Goal: Task Accomplishment & Management: Manage account settings

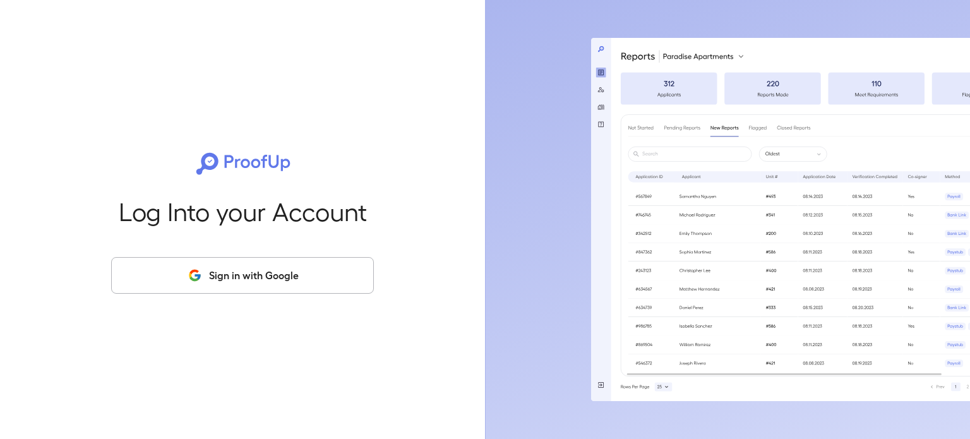
click at [234, 266] on button "Sign in with Google" at bounding box center [242, 275] width 263 height 37
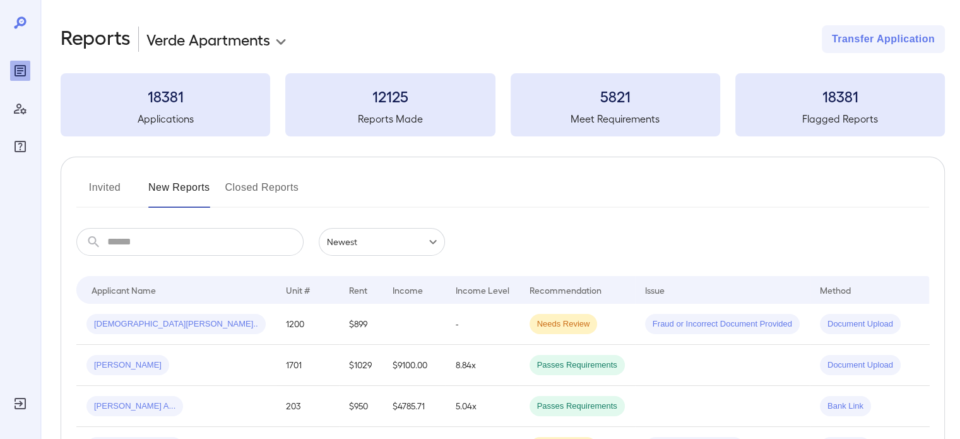
click at [97, 186] on button "Invited" at bounding box center [104, 192] width 57 height 30
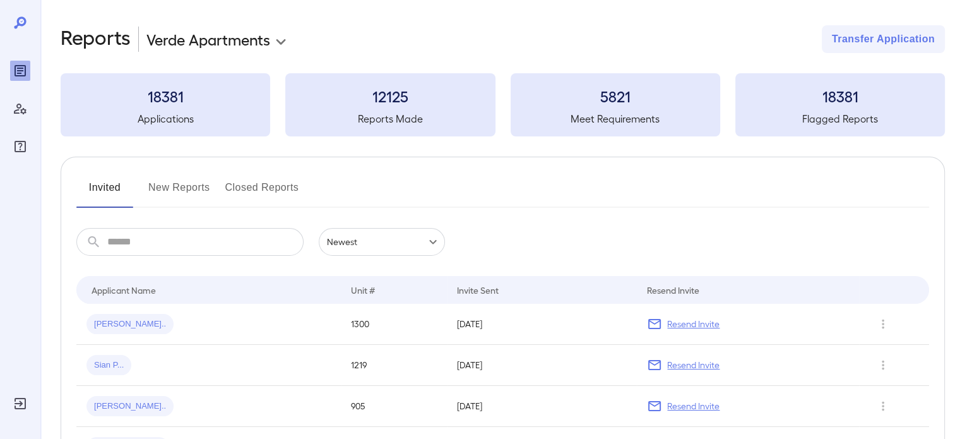
click at [112, 245] on input "text" at bounding box center [205, 242] width 196 height 28
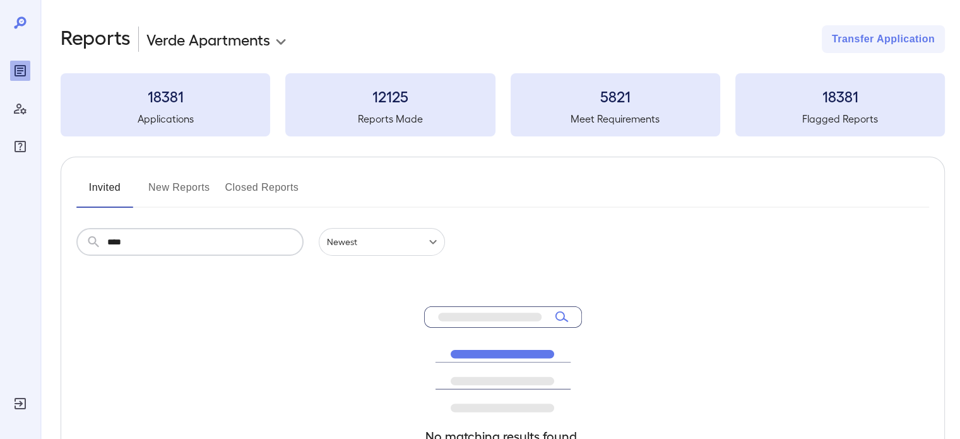
type input "****"
click at [174, 187] on button "New Reports" at bounding box center [179, 192] width 62 height 30
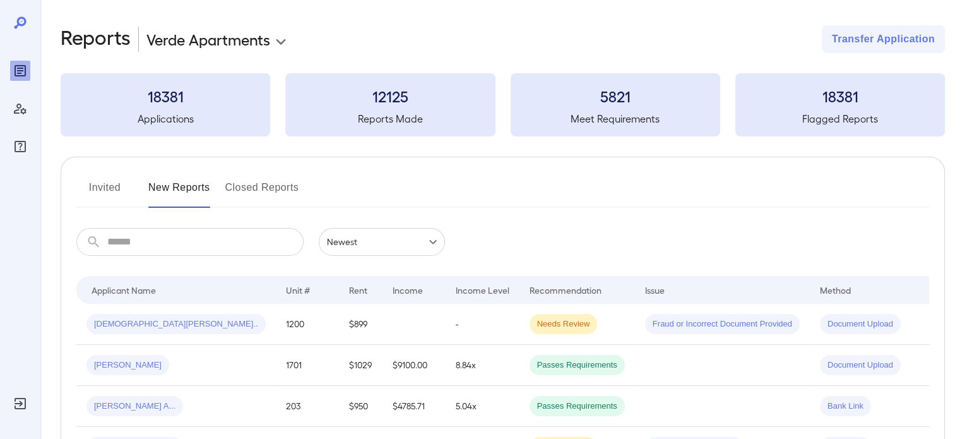
click at [103, 194] on button "Invited" at bounding box center [104, 192] width 57 height 30
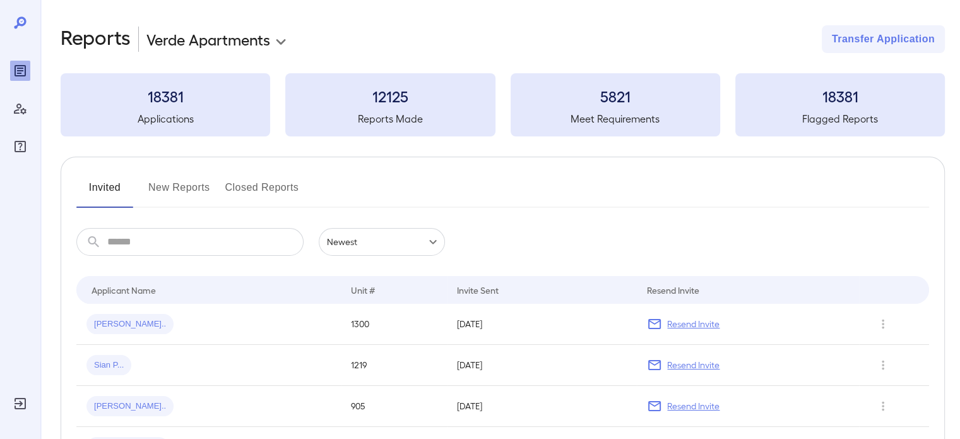
click at [141, 187] on div "Invited New Reports Closed Reports" at bounding box center [502, 192] width 853 height 30
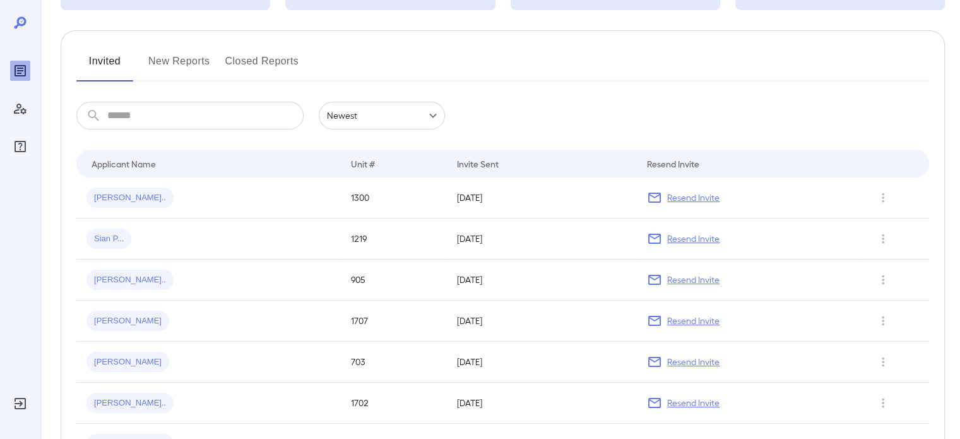
click at [131, 64] on button "Invited" at bounding box center [104, 66] width 57 height 30
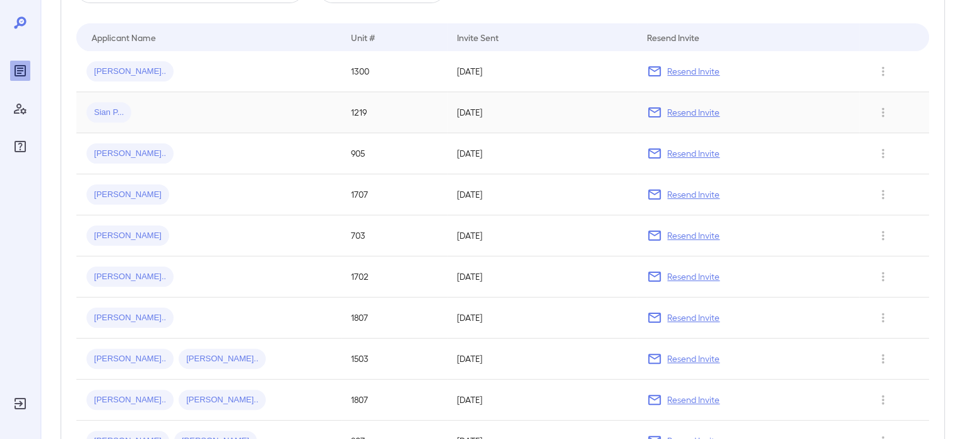
scroll to position [63, 0]
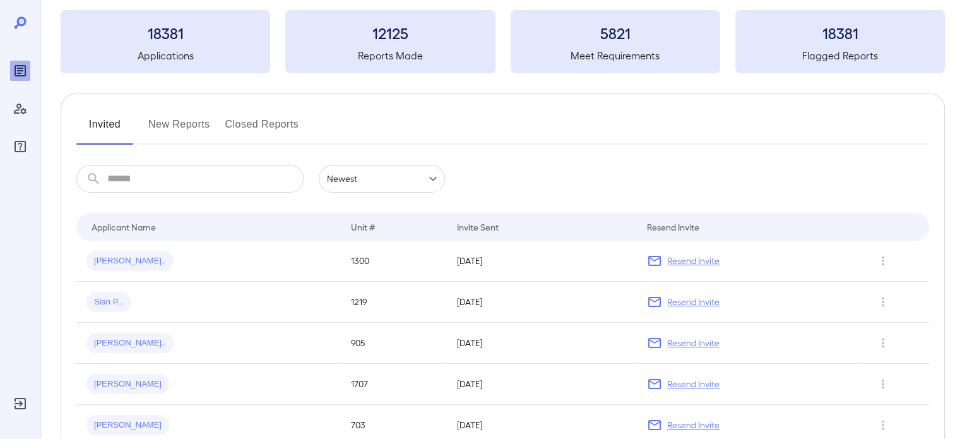
click at [176, 126] on button "New Reports" at bounding box center [179, 129] width 62 height 30
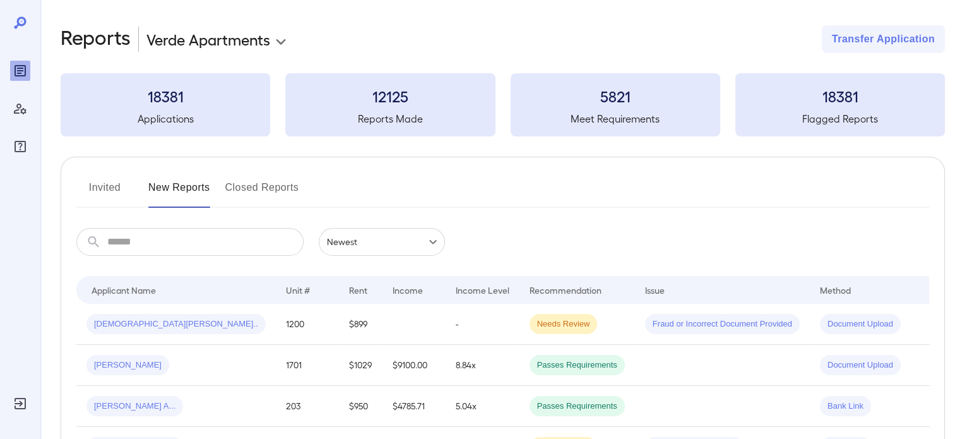
click at [87, 188] on button "Invited" at bounding box center [104, 192] width 57 height 30
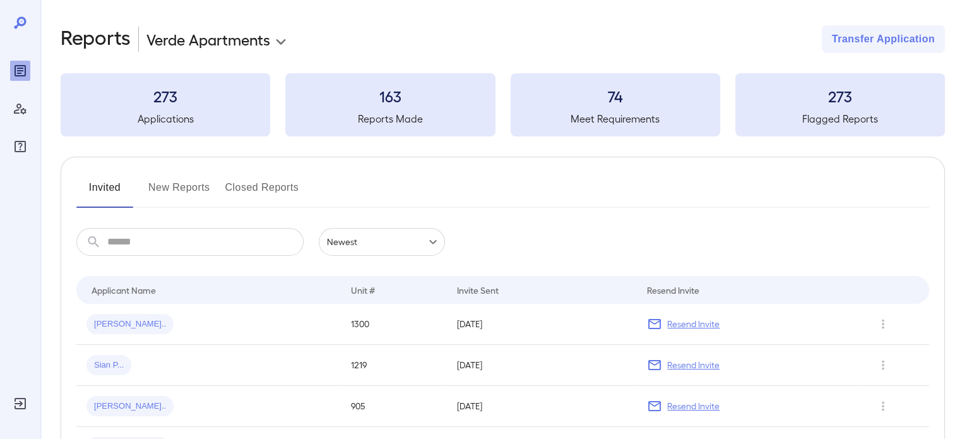
click at [198, 188] on button "New Reports" at bounding box center [179, 192] width 62 height 30
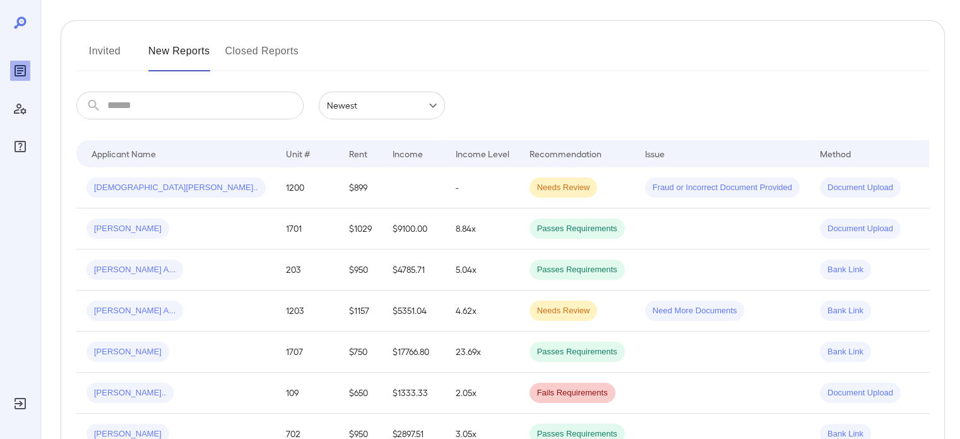
scroll to position [63, 0]
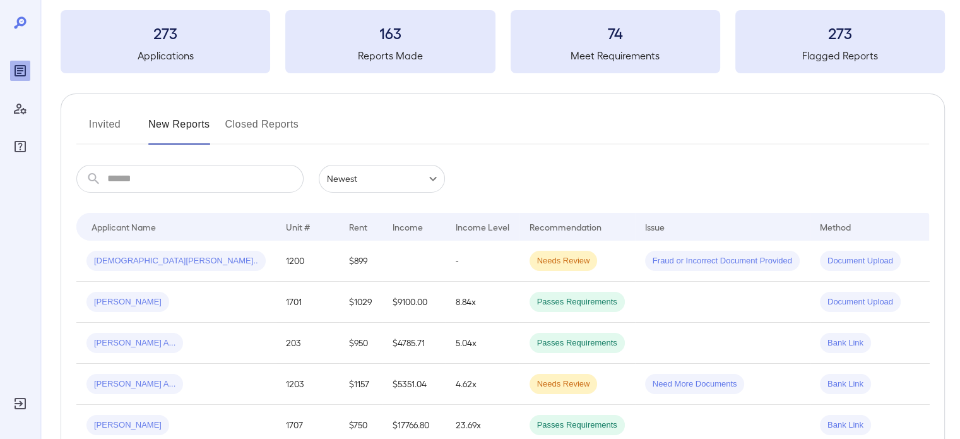
click at [106, 122] on button "Invited" at bounding box center [104, 129] width 57 height 30
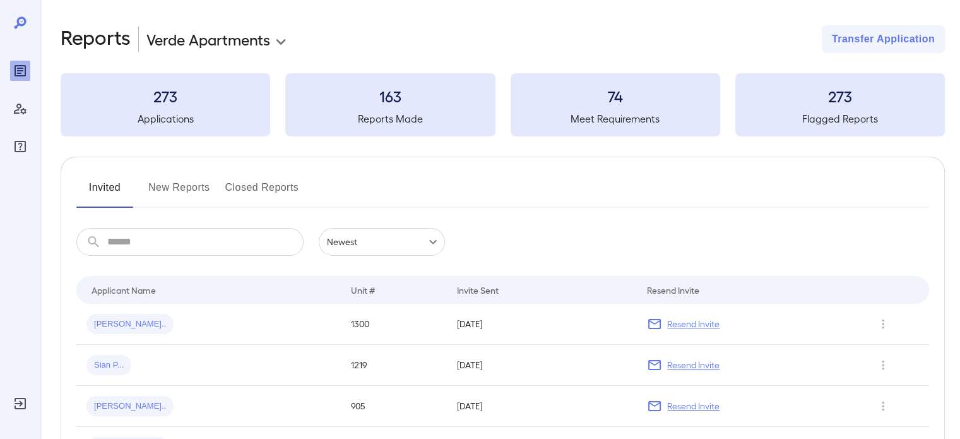
click at [177, 199] on button "New Reports" at bounding box center [179, 192] width 62 height 30
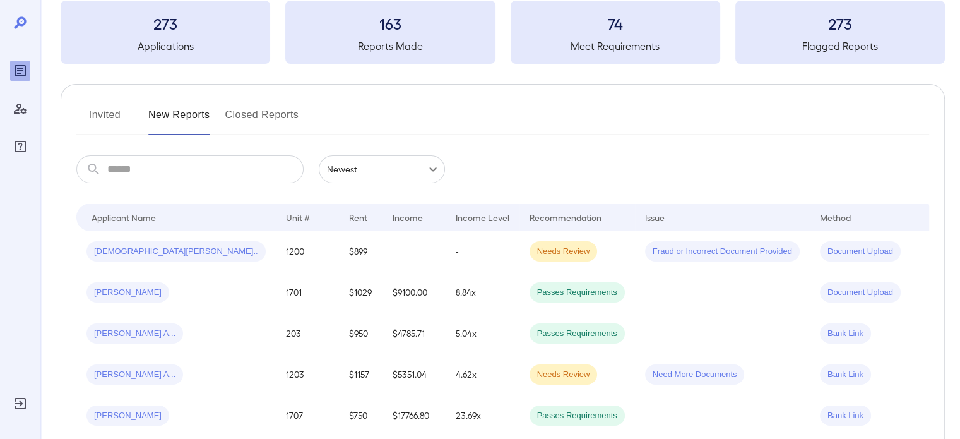
scroll to position [126, 0]
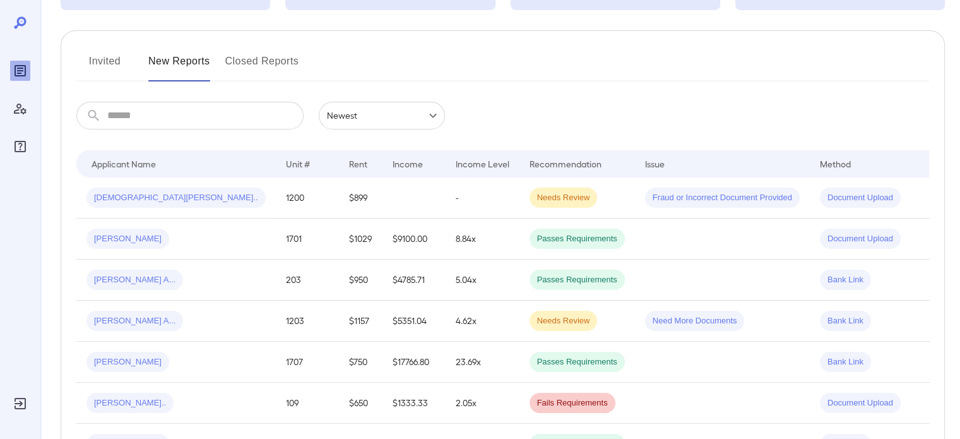
click at [108, 58] on button "Invited" at bounding box center [104, 66] width 57 height 30
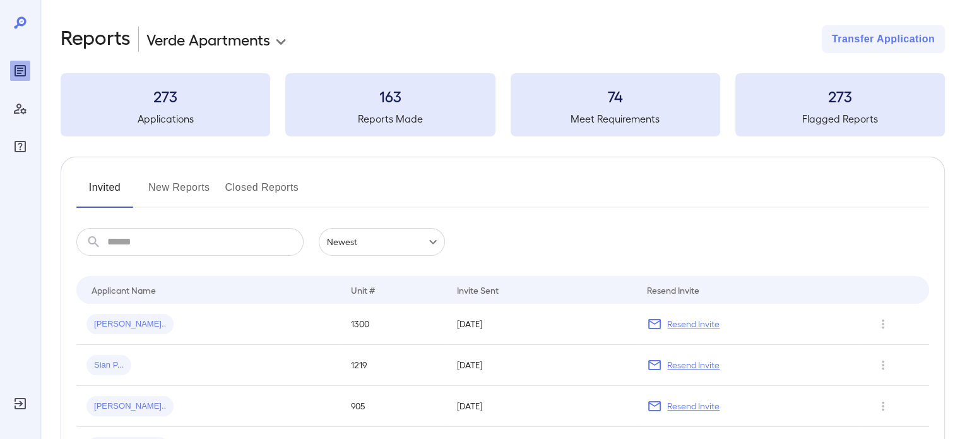
click at [181, 189] on button "New Reports" at bounding box center [179, 192] width 62 height 30
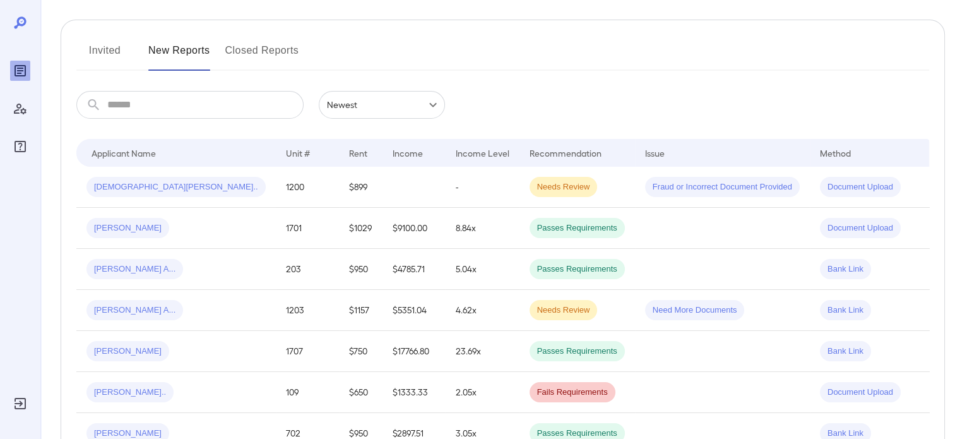
scroll to position [63, 0]
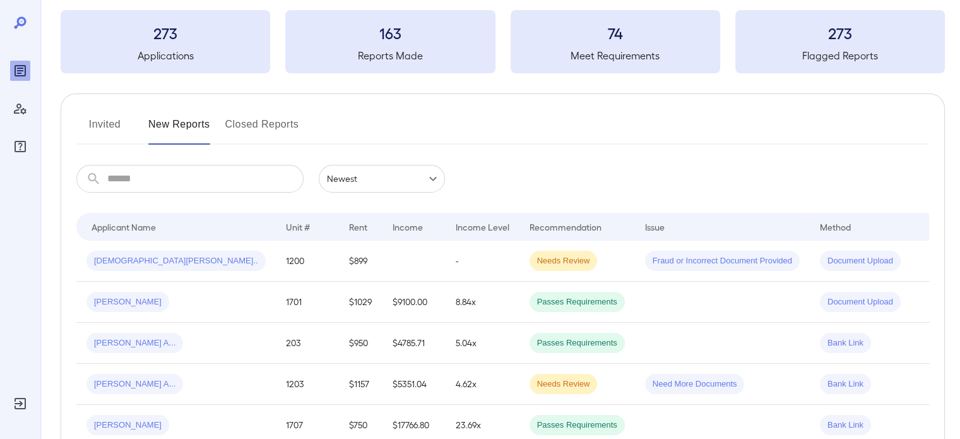
click at [116, 128] on button "Invited" at bounding box center [104, 129] width 57 height 30
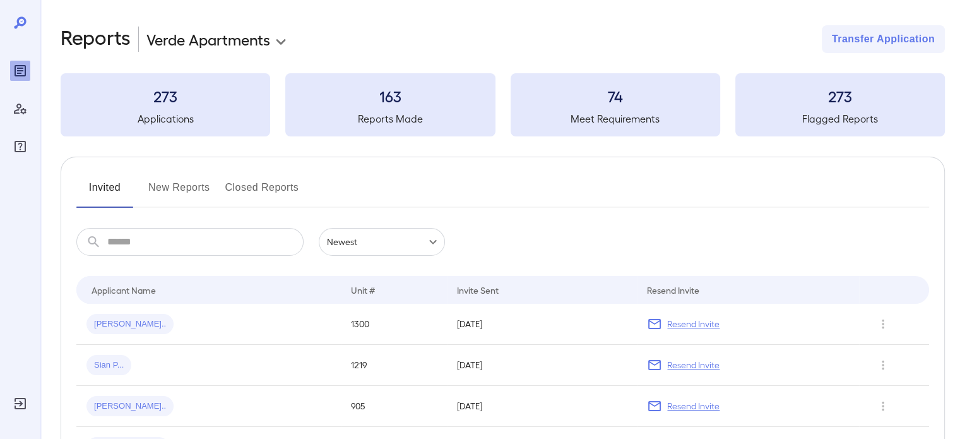
click at [197, 249] on input "text" at bounding box center [205, 242] width 196 height 28
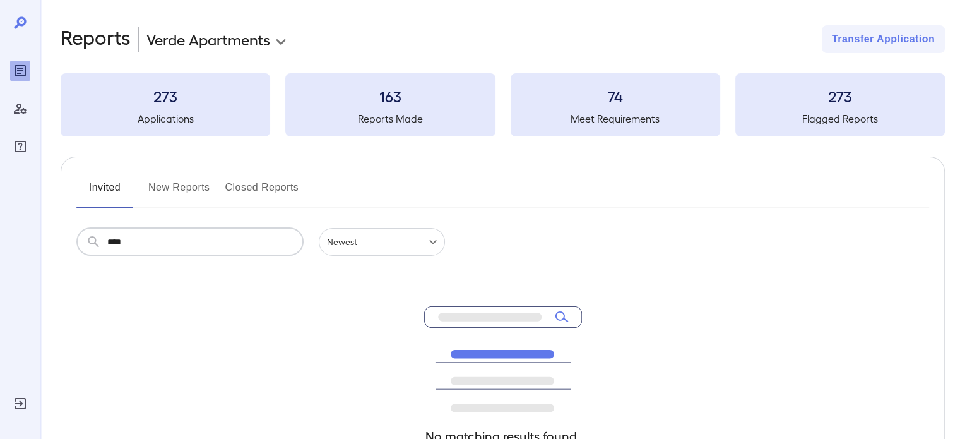
type input "****"
